Goal: Navigation & Orientation: Find specific page/section

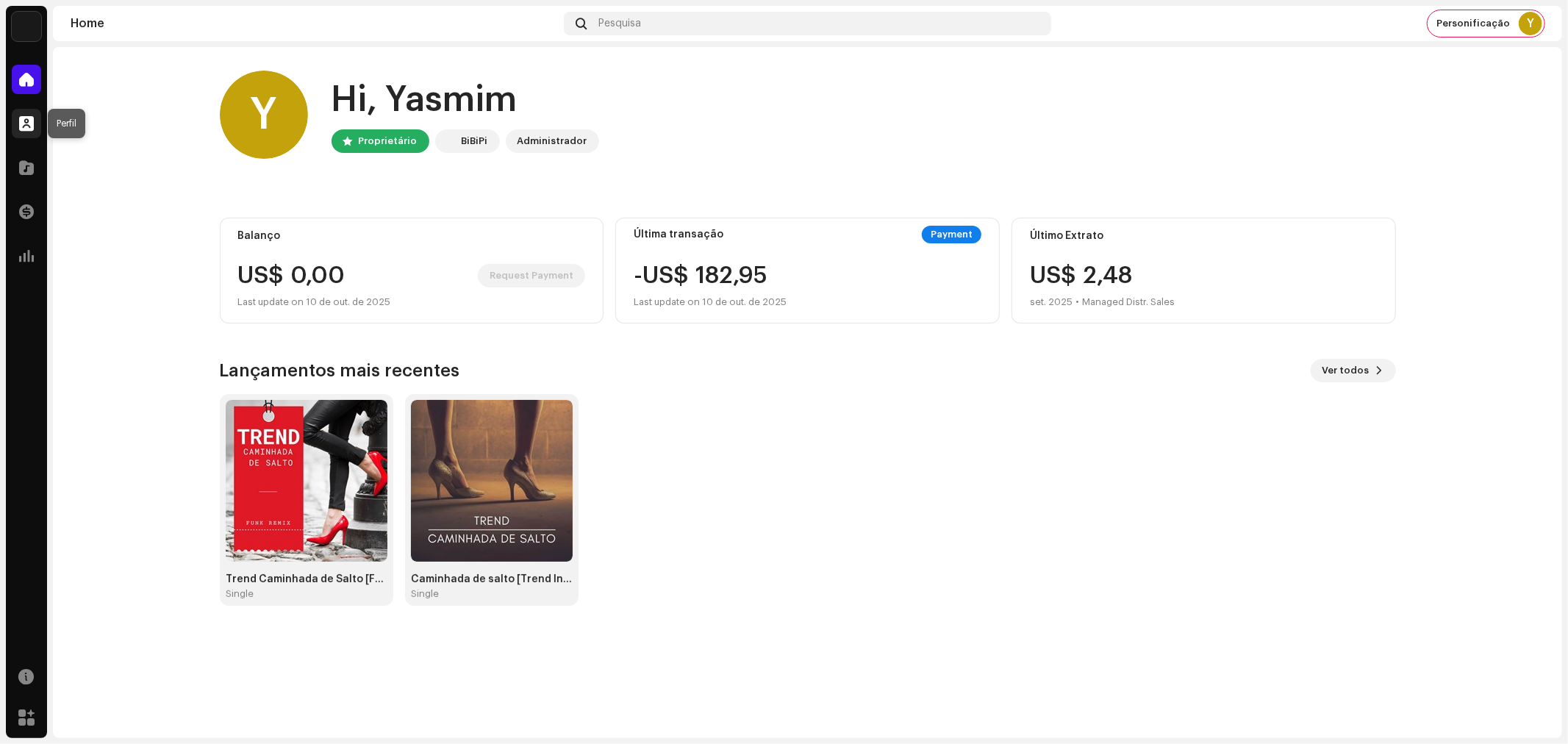
click at [25, 120] on span at bounding box center [26, 123] width 15 height 12
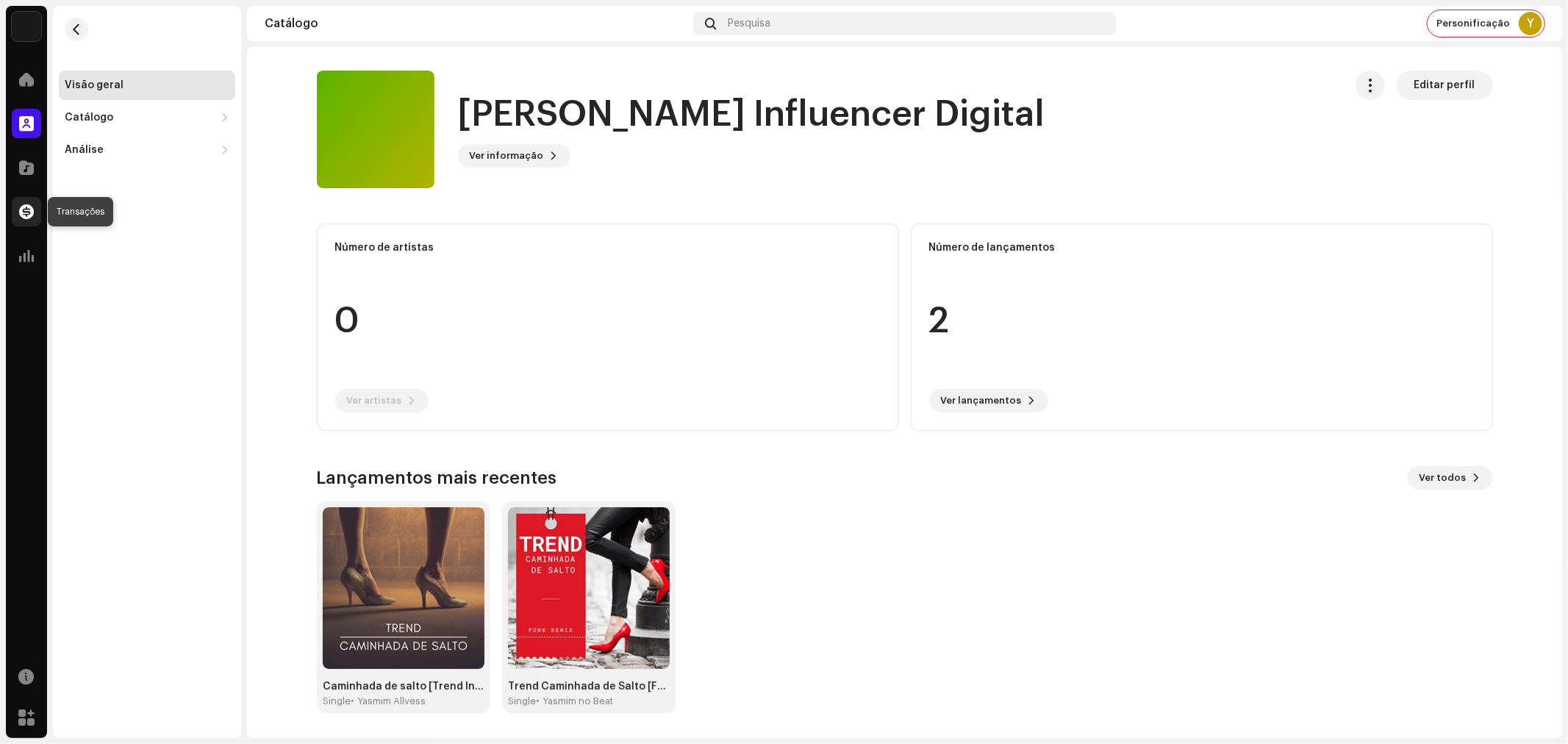
click at [30, 209] on span at bounding box center [26, 211] width 15 height 12
click at [1481, 20] on span "Personificação" at bounding box center [1473, 23] width 73 height 12
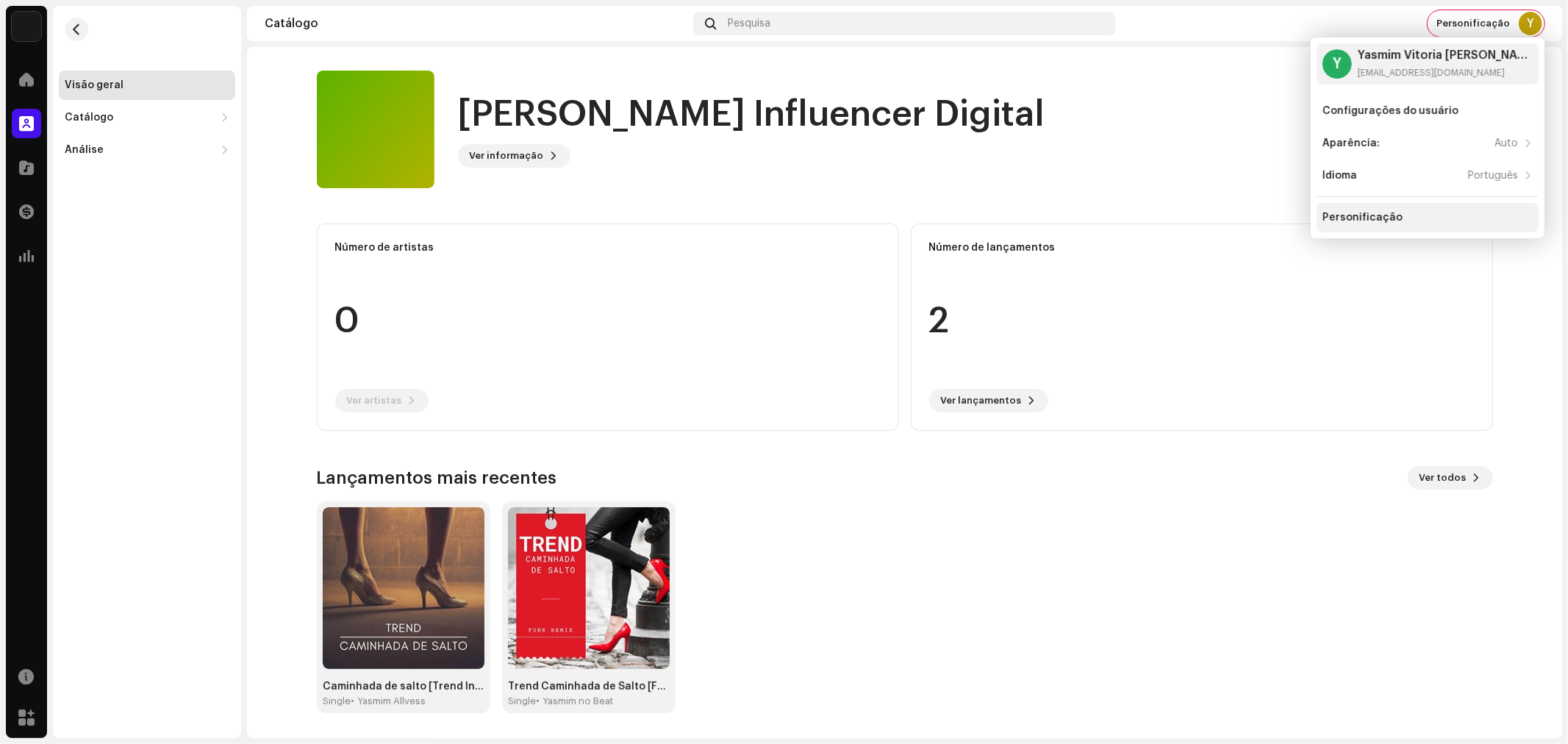
click at [1372, 212] on div "Personificação" at bounding box center [1362, 217] width 81 height 12
